Goal: Task Accomplishment & Management: Manage account settings

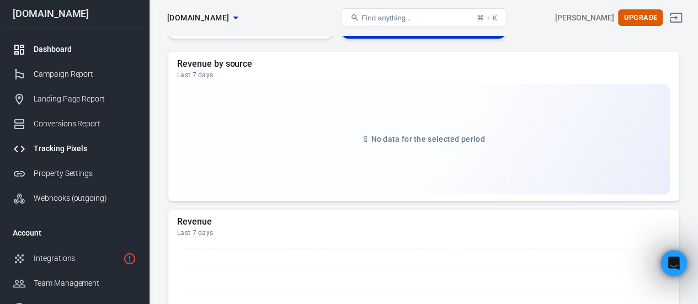
click at [84, 153] on div "Tracking Pixels" at bounding box center [85, 149] width 103 height 12
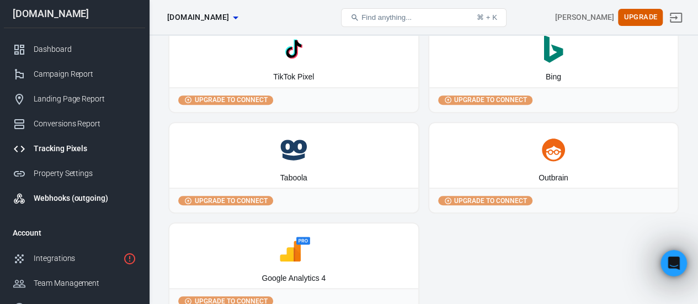
click at [87, 199] on div "Webhooks (outgoing)" at bounding box center [85, 199] width 103 height 12
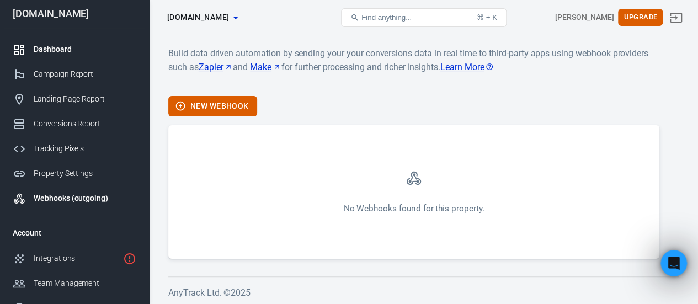
click at [53, 45] on div "Dashboard" at bounding box center [85, 50] width 103 height 12
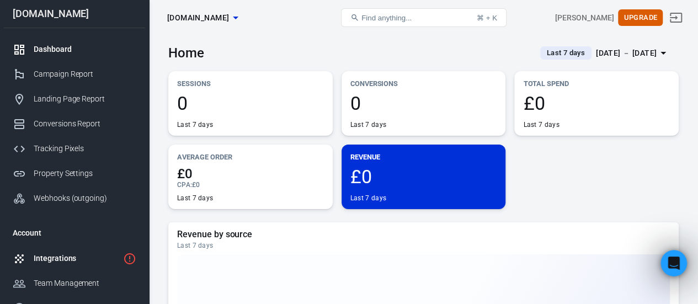
click at [70, 261] on div "Integrations" at bounding box center [76, 259] width 85 height 12
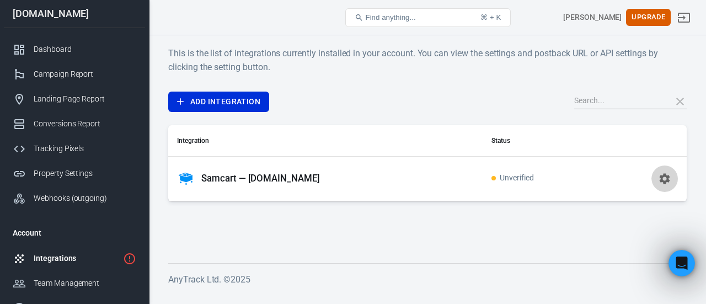
click at [668, 176] on icon "button" at bounding box center [665, 178] width 10 height 10
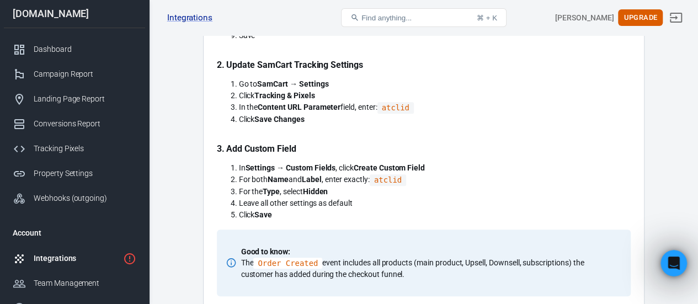
scroll to position [457, 0]
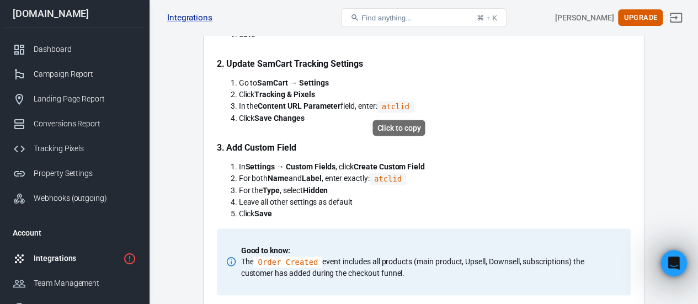
click at [392, 108] on code "atclid" at bounding box center [396, 107] width 36 height 12
click at [396, 178] on code "atclid" at bounding box center [388, 179] width 36 height 12
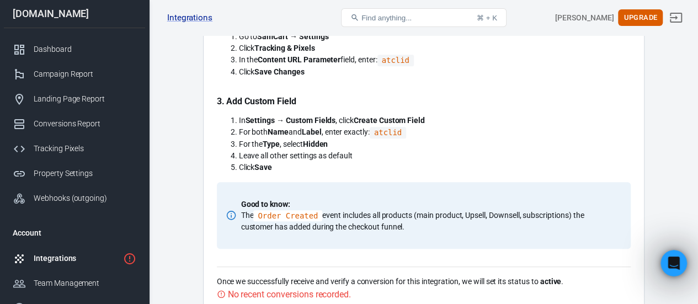
scroll to position [502, 0]
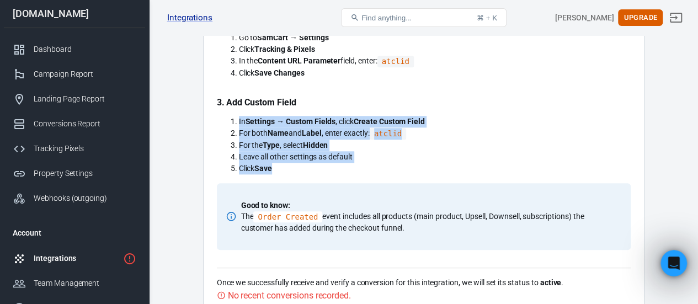
drag, startPoint x: 294, startPoint y: 168, endPoint x: 224, endPoint y: 109, distance: 91.2
copy ol "In Settings → Custom Fields , click Create Custom Field For both Name and Label…"
click at [396, 132] on code "atclid" at bounding box center [388, 134] width 36 height 12
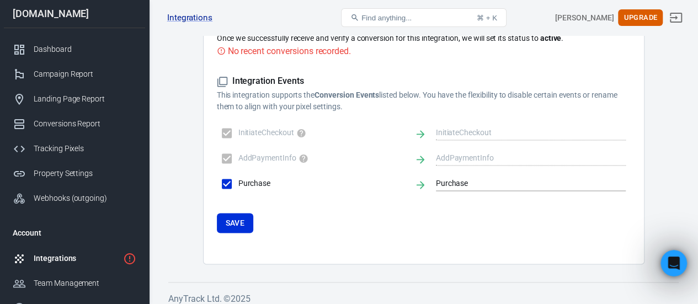
scroll to position [752, 0]
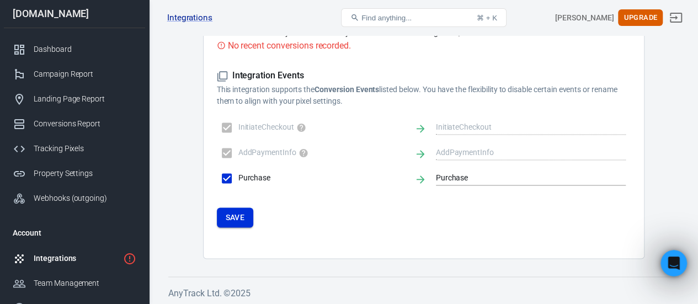
click at [250, 224] on button "Save" at bounding box center [235, 218] width 37 height 20
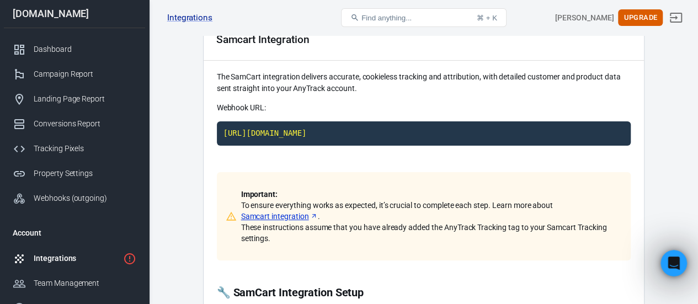
scroll to position [33, 0]
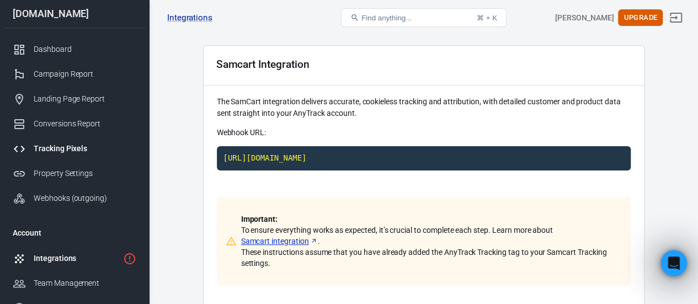
click at [66, 145] on div "Tracking Pixels" at bounding box center [85, 149] width 103 height 12
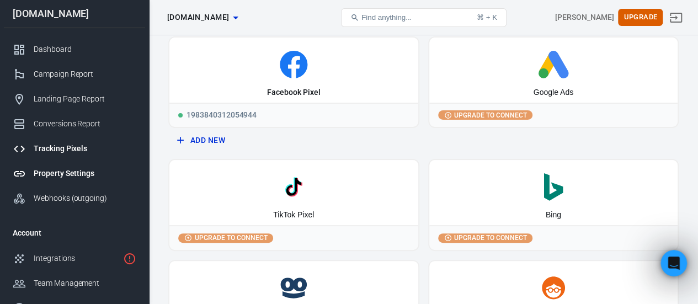
click at [64, 177] on div "Property Settings" at bounding box center [85, 174] width 103 height 12
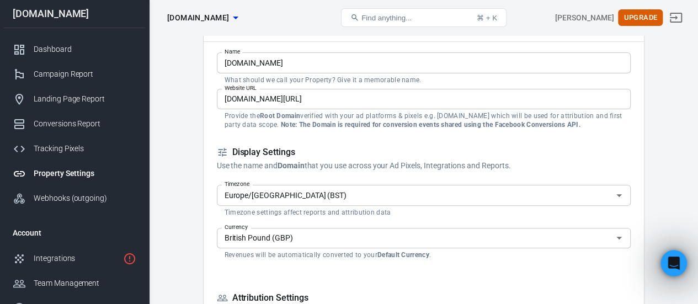
scroll to position [72, 0]
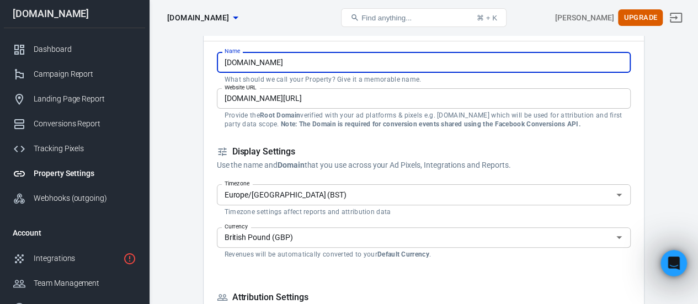
click at [270, 70] on input "[DOMAIN_NAME]" at bounding box center [424, 62] width 414 height 20
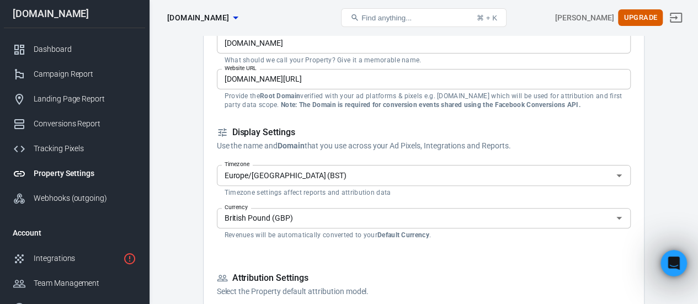
scroll to position [92, 0]
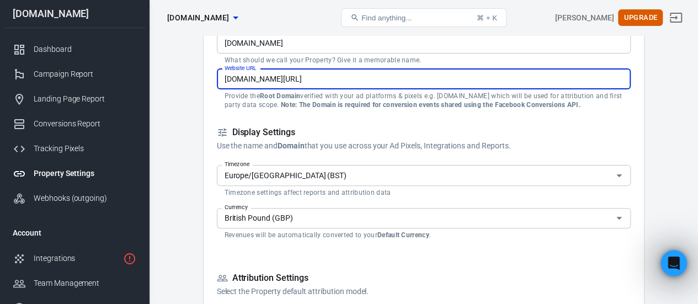
click at [351, 86] on input "[DOMAIN_NAME][URL]" at bounding box center [424, 79] width 414 height 20
drag, startPoint x: 351, startPoint y: 86, endPoint x: 306, endPoint y: 82, distance: 45.4
click at [306, 82] on input "[DOMAIN_NAME][URL]" at bounding box center [424, 79] width 414 height 20
type input "[DOMAIN_NAME]"
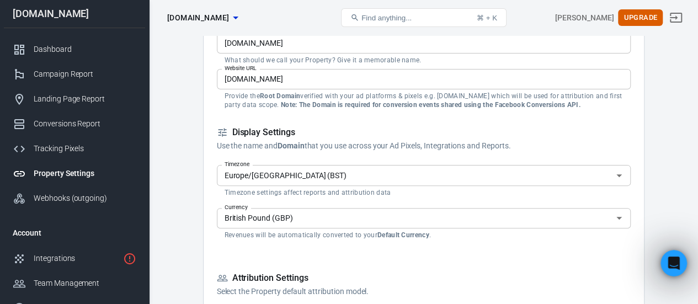
click at [347, 134] on h5 "Display Settings" at bounding box center [424, 133] width 414 height 12
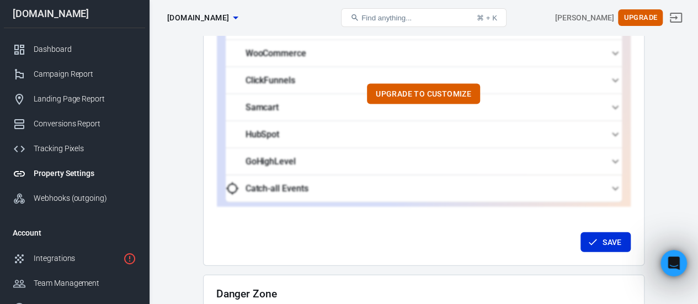
scroll to position [1190, 0]
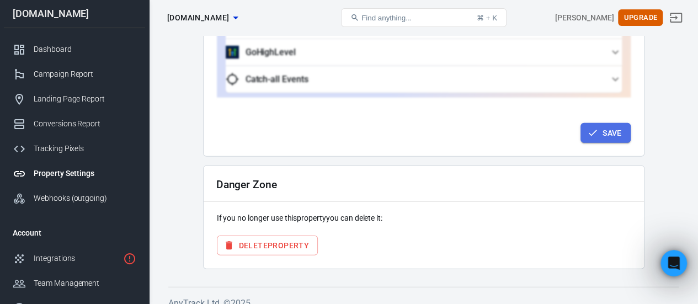
click at [617, 126] on button "Save" at bounding box center [606, 133] width 50 height 20
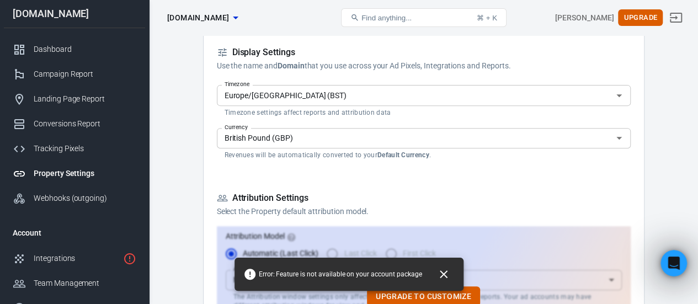
scroll to position [169, 0]
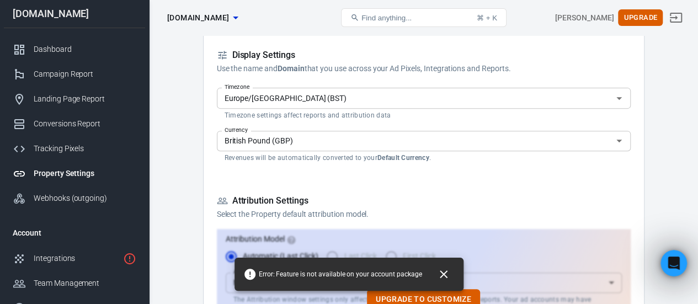
click at [307, 146] on input "British Pound (GBP)" at bounding box center [414, 141] width 389 height 14
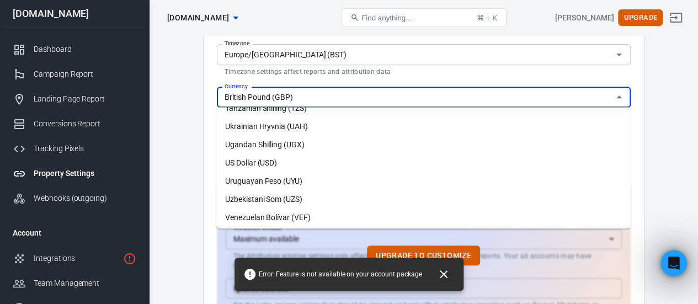
scroll to position [2689, 0]
click at [297, 162] on li "US Dollar (USD)" at bounding box center [423, 164] width 414 height 18
type input "US Dollar (USD)"
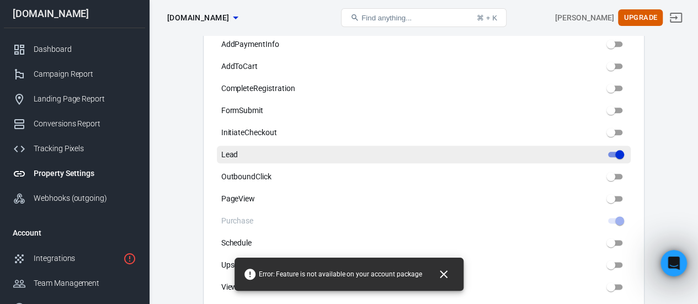
scroll to position [596, 0]
click at [620, 147] on input "Lead" at bounding box center [620, 153] width 40 height 13
click at [617, 147] on input "Lead" at bounding box center [620, 153] width 40 height 13
drag, startPoint x: 619, startPoint y: 143, endPoint x: 589, endPoint y: 145, distance: 30.4
click at [589, 145] on label "Lead" at bounding box center [424, 154] width 414 height 18
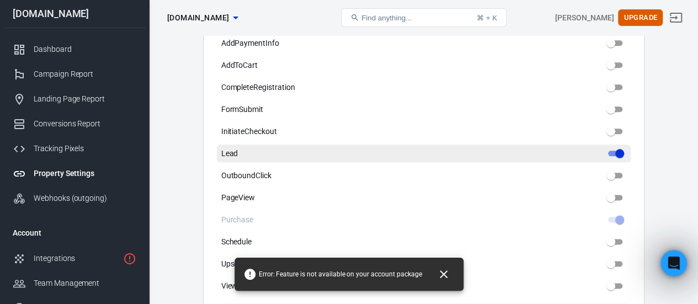
click at [600, 147] on input "Lead" at bounding box center [620, 153] width 40 height 13
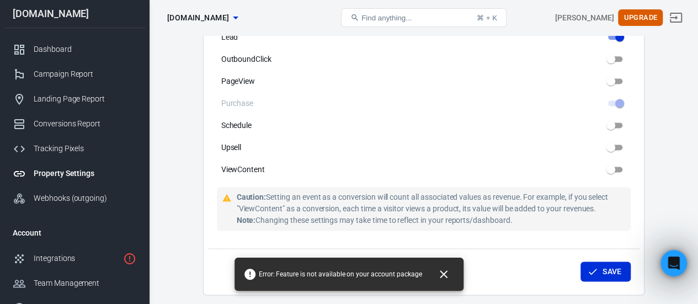
scroll to position [711, 0]
click at [606, 262] on button "Save" at bounding box center [606, 272] width 50 height 20
click at [455, 275] on button "Close" at bounding box center [444, 274] width 29 height 26
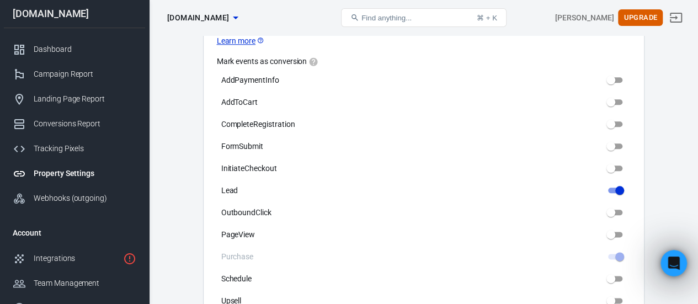
scroll to position [556, 0]
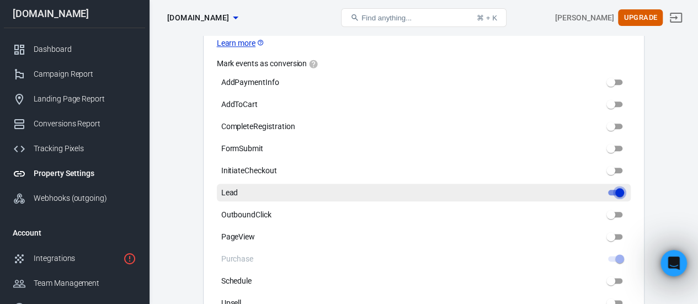
click at [613, 186] on input "Lead" at bounding box center [620, 192] width 40 height 13
click at [630, 185] on label "Lead" at bounding box center [424, 193] width 414 height 18
click at [630, 186] on input "Lead" at bounding box center [620, 192] width 40 height 13
checkbox input "true"
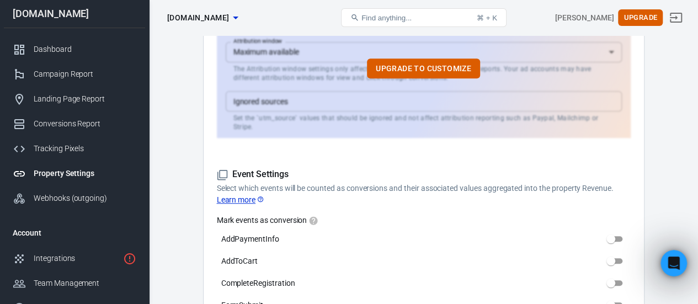
scroll to position [398, 0]
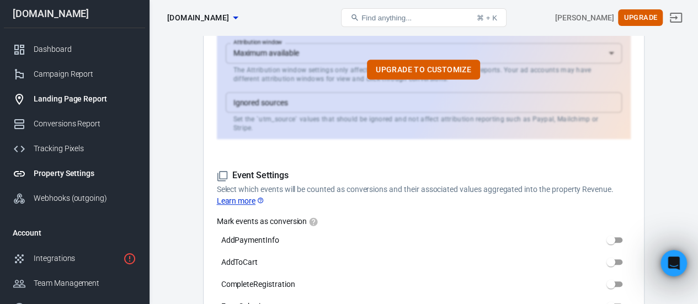
click at [89, 99] on div "Landing Page Report" at bounding box center [85, 99] width 103 height 12
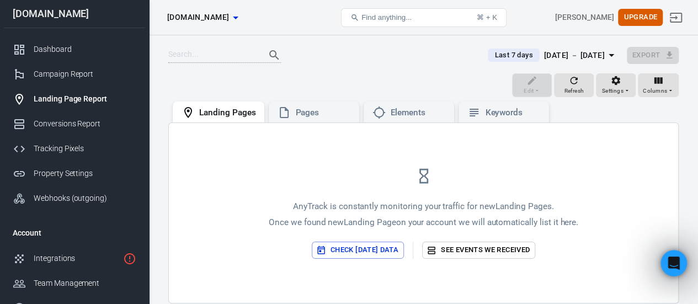
scroll to position [67, 0]
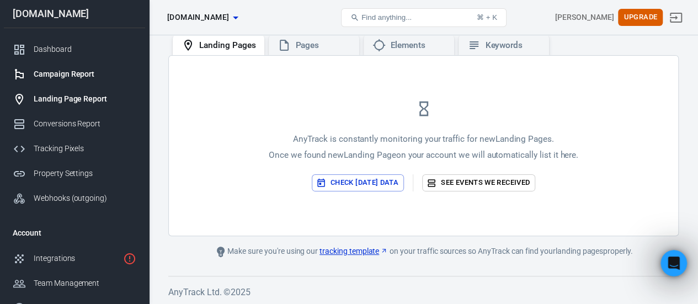
click at [81, 75] on div "Campaign Report" at bounding box center [85, 74] width 103 height 12
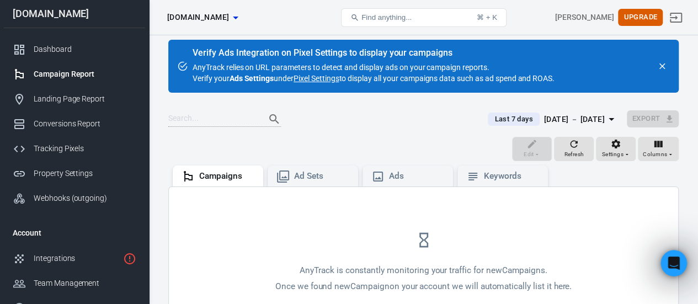
scroll to position [67, 0]
